Goal: Book appointment/travel/reservation

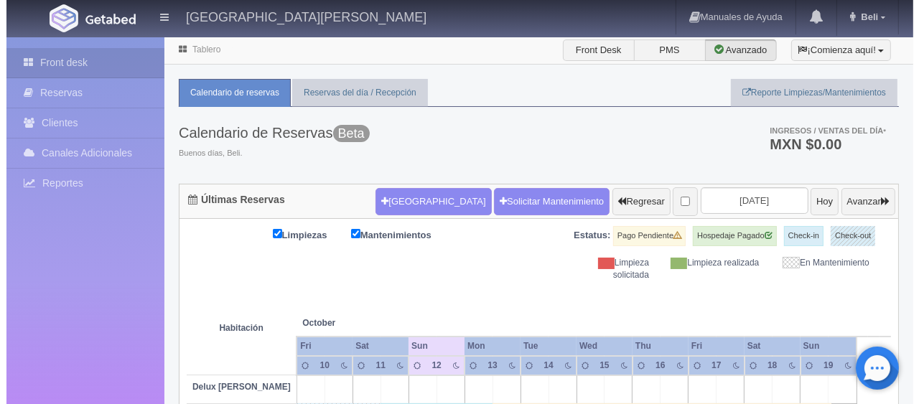
scroll to position [144, 0]
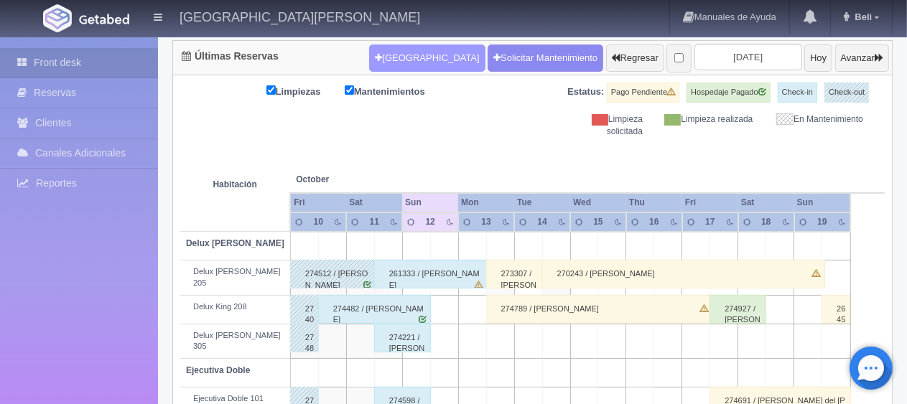
click at [414, 68] on button "[GEOGRAPHIC_DATA]" at bounding box center [427, 58] width 116 height 27
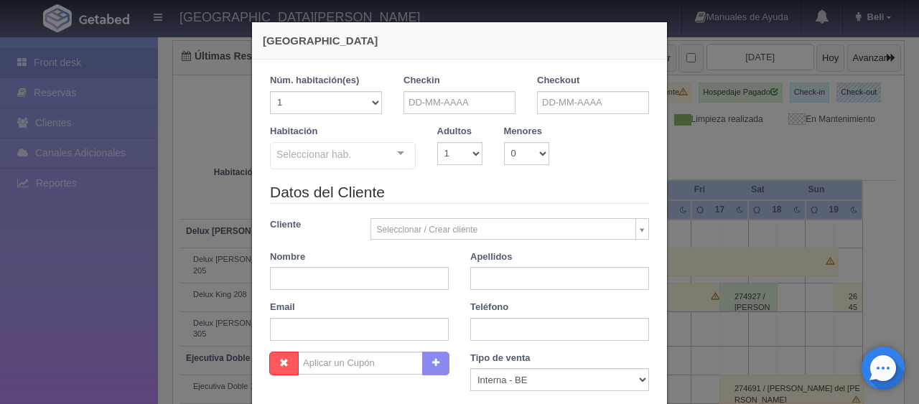
checkbox input "false"
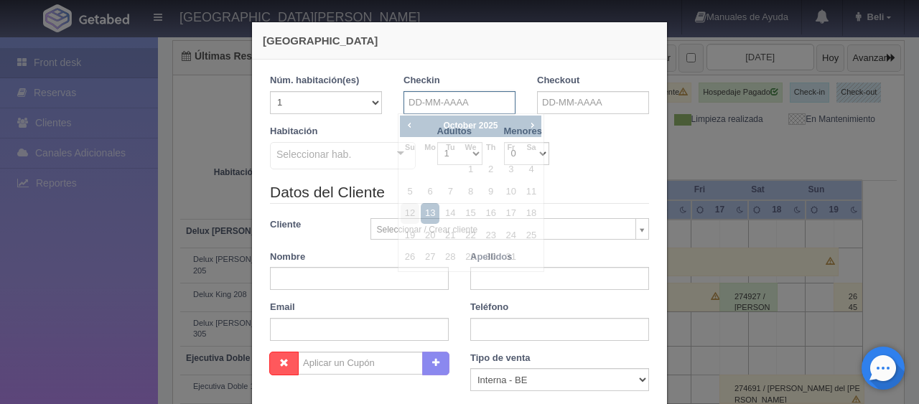
click at [474, 102] on input "text" at bounding box center [460, 102] width 112 height 23
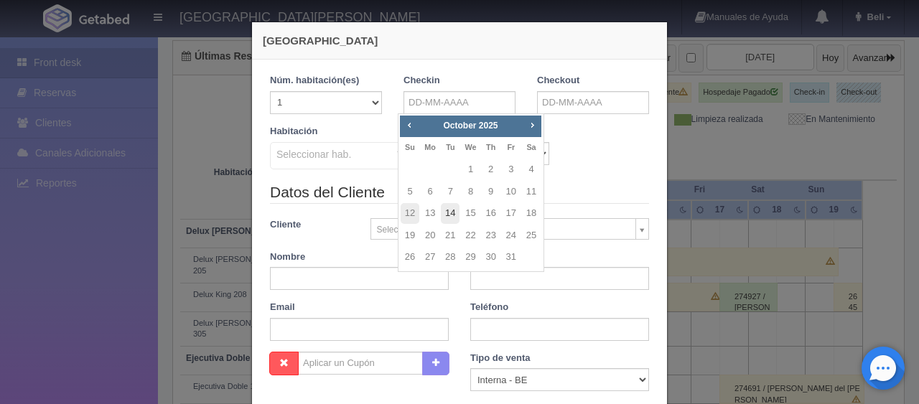
click at [456, 215] on link "14" at bounding box center [450, 213] width 19 height 21
type input "[DATE]"
checkbox input "false"
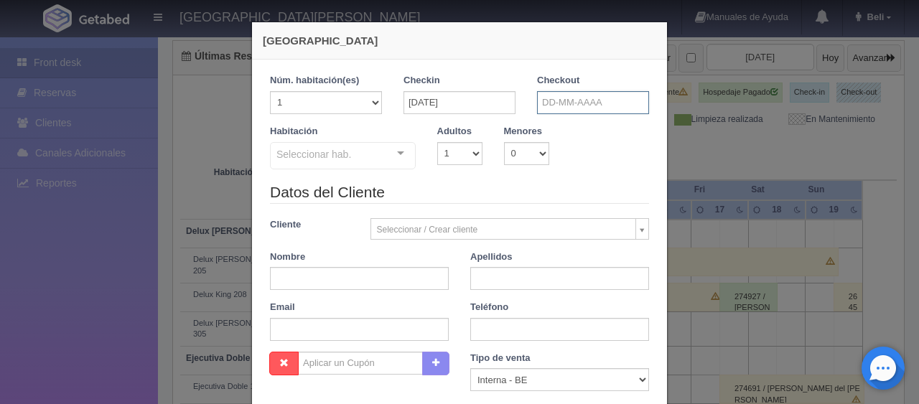
click at [545, 102] on input "text" at bounding box center [593, 102] width 112 height 23
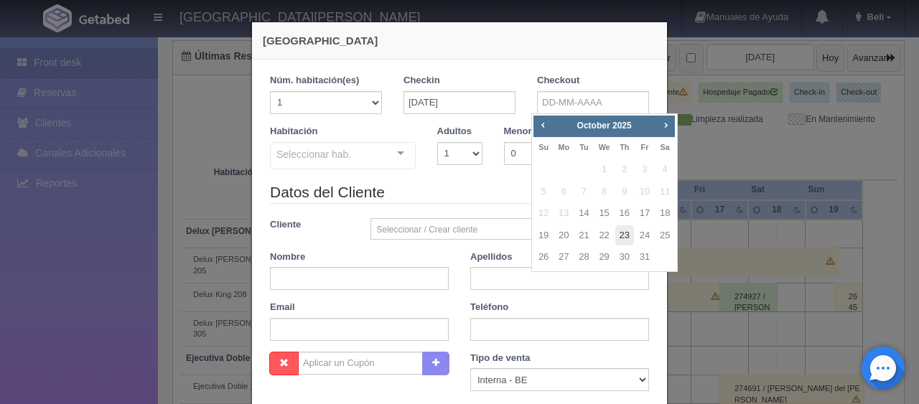
click at [630, 236] on link "23" at bounding box center [625, 236] width 19 height 21
type input "[DATE]"
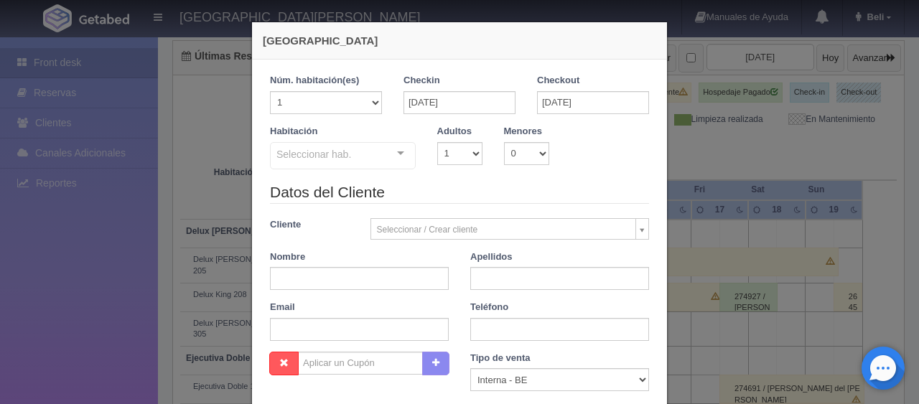
click at [389, 159] on div "Seleccionar hab. No elements found. Consider changing the search query. List is…" at bounding box center [343, 156] width 146 height 29
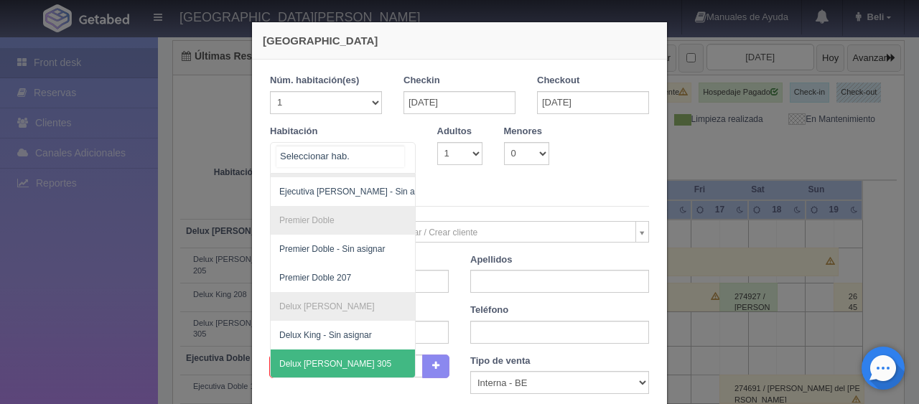
scroll to position [238, 0]
click at [322, 350] on span "Delux [PERSON_NAME] 305" at bounding box center [391, 364] width 241 height 29
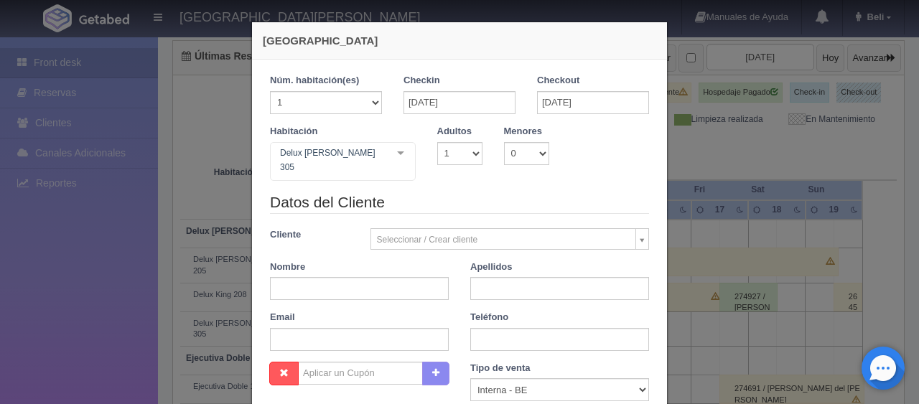
checkbox input "false"
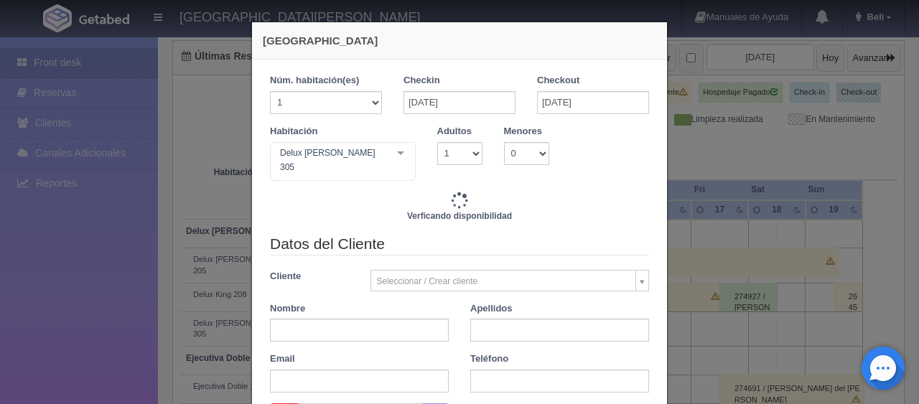
type input "11691.00"
checkbox input "false"
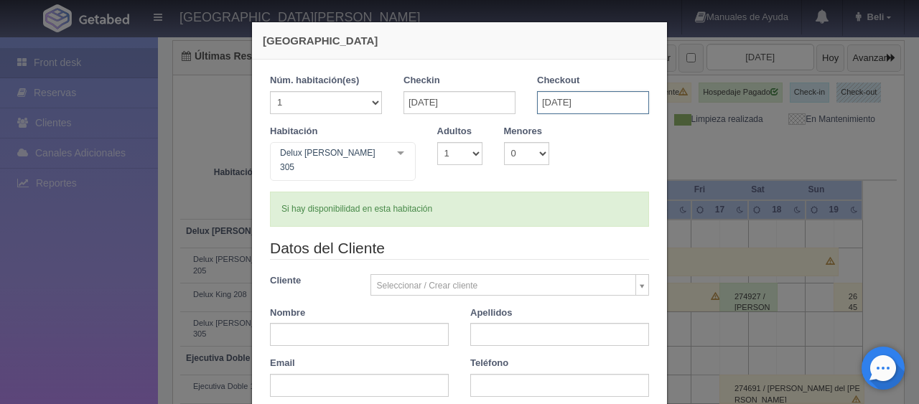
click at [553, 100] on input "[DATE]" at bounding box center [593, 102] width 112 height 23
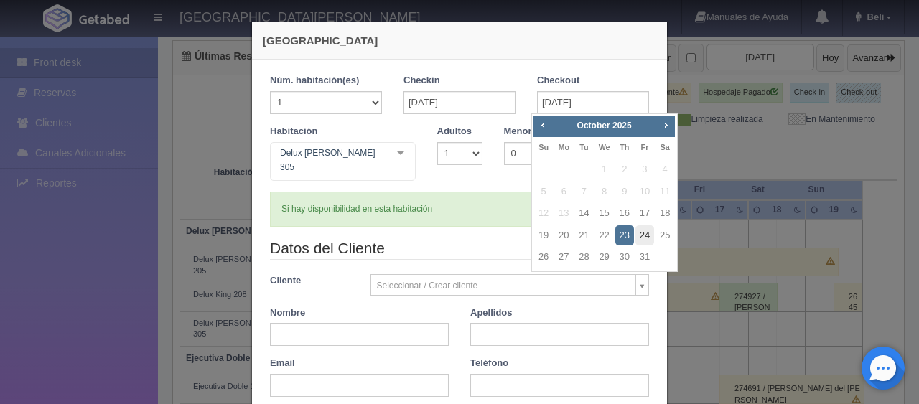
click at [641, 241] on link "24" at bounding box center [645, 236] width 19 height 21
type input "[DATE]"
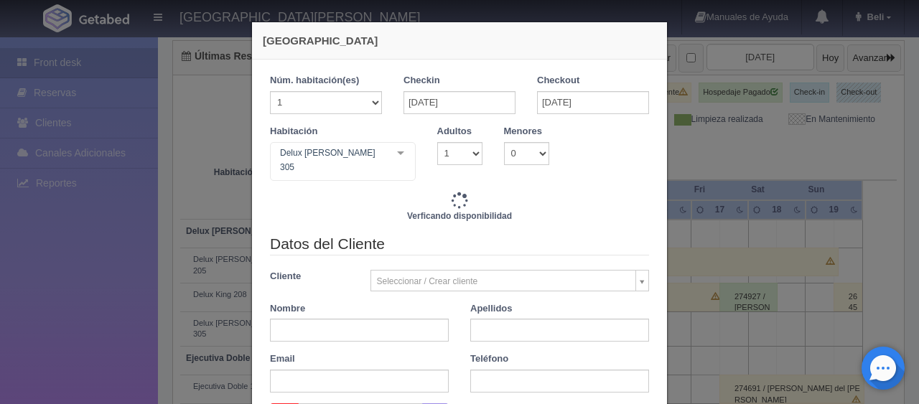
checkbox input "false"
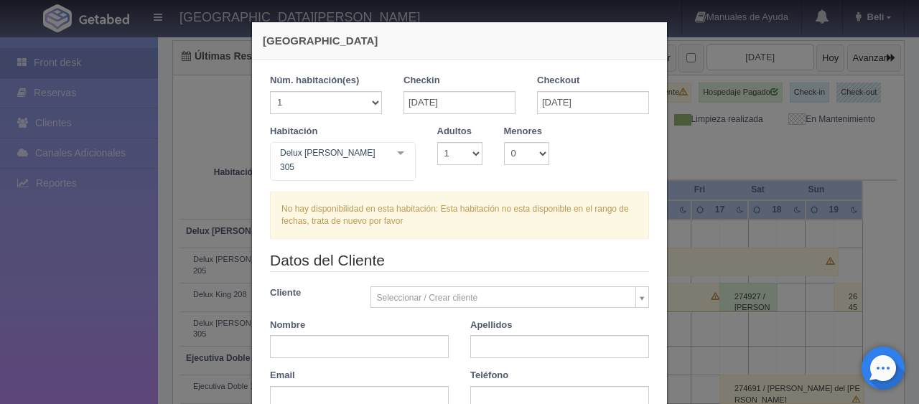
click at [392, 158] on div at bounding box center [400, 154] width 29 height 22
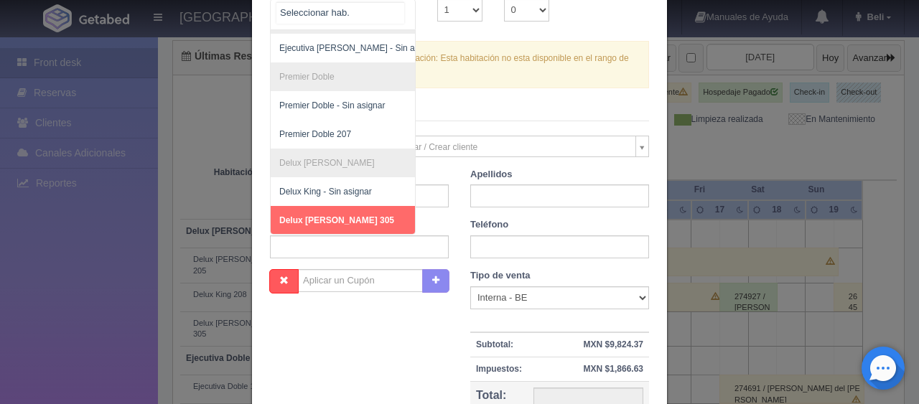
scroll to position [216, 0]
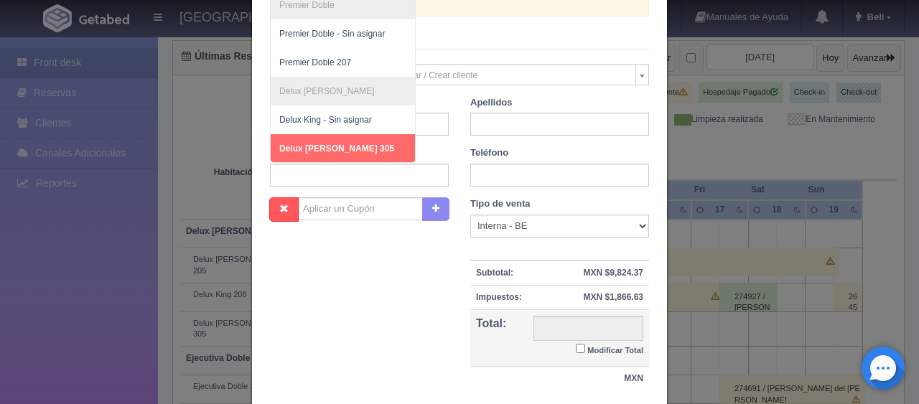
click at [346, 136] on span "Delux [PERSON_NAME] 305" at bounding box center [391, 148] width 241 height 29
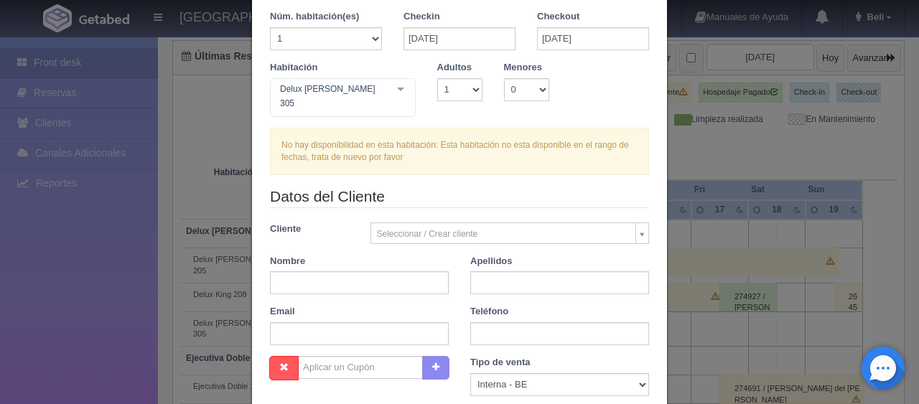
scroll to position [0, 0]
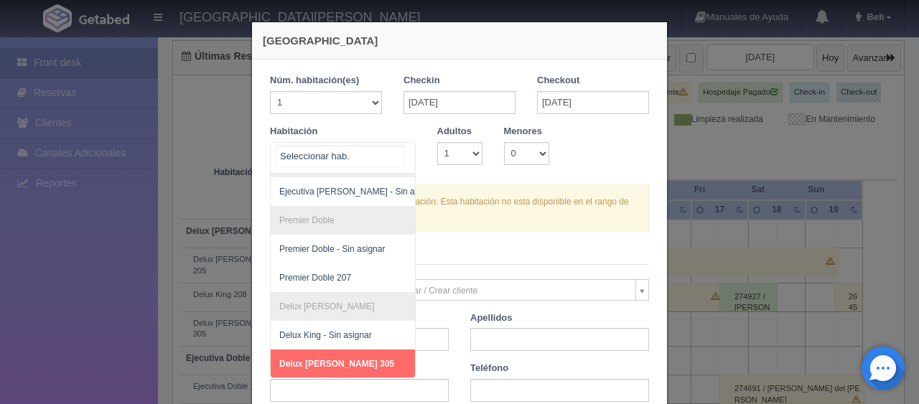
click at [397, 151] on div at bounding box center [400, 154] width 29 height 22
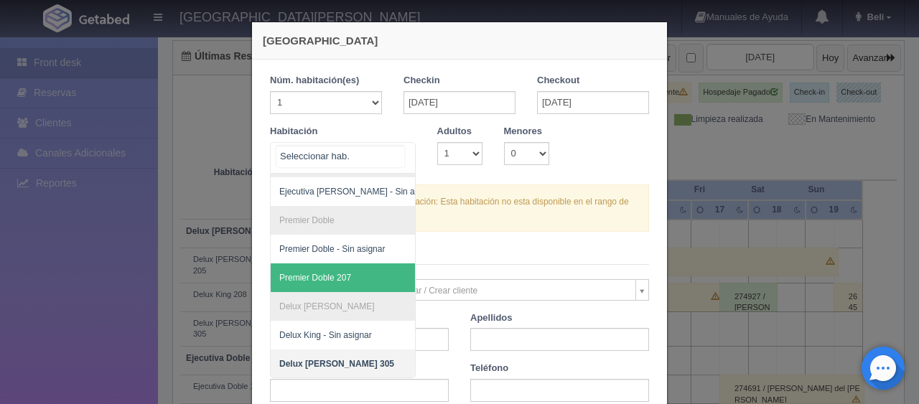
scroll to position [72, 0]
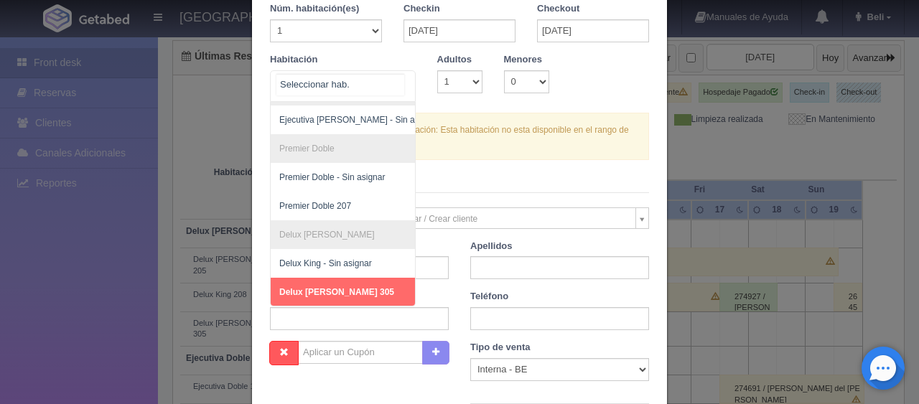
click at [335, 285] on span "Delux [PERSON_NAME] 305" at bounding box center [391, 292] width 241 height 29
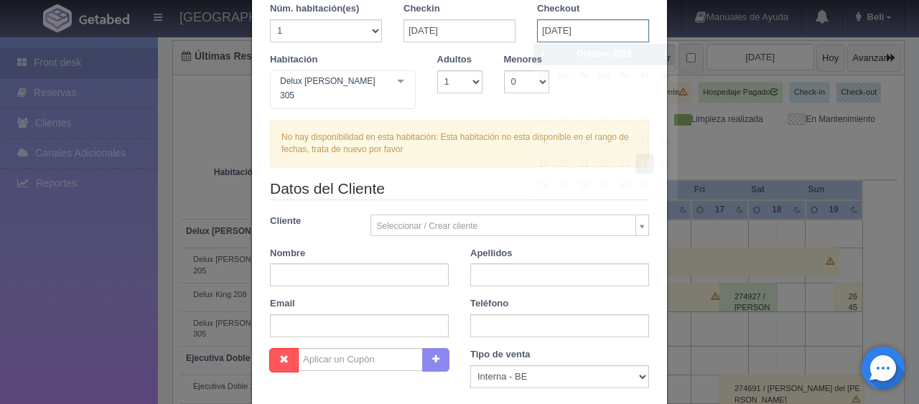
click at [568, 32] on input "[DATE]" at bounding box center [593, 30] width 112 height 23
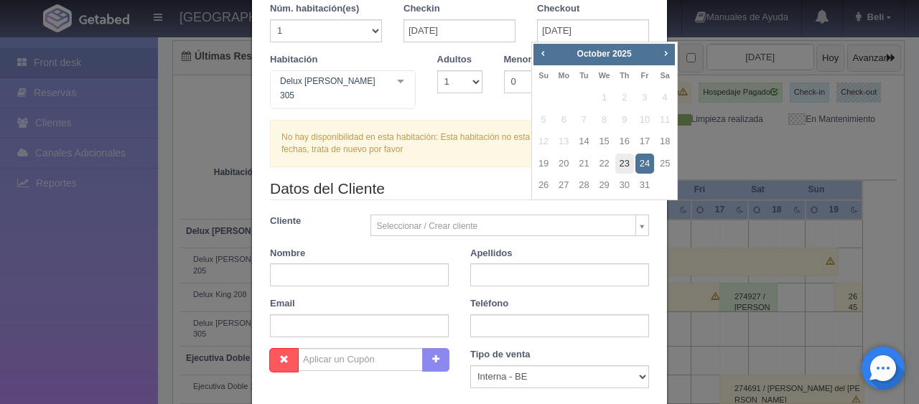
click at [629, 165] on link "23" at bounding box center [625, 164] width 19 height 21
type input "[DATE]"
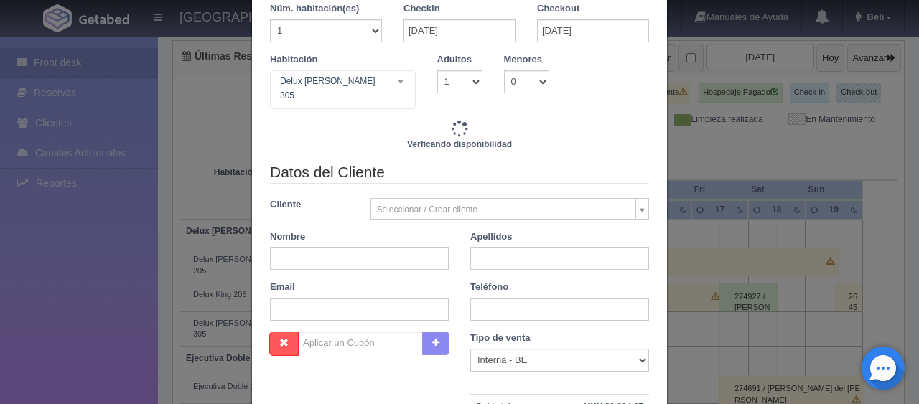
checkbox input "false"
type input "11691.00"
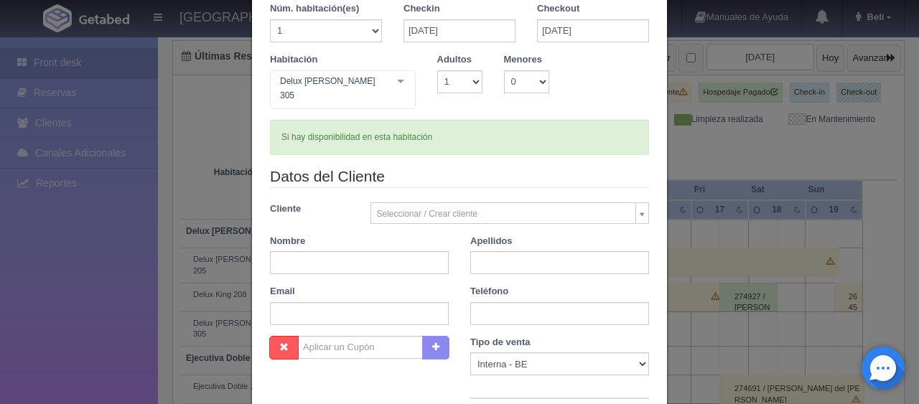
checkbox input "false"
